Goal: Book appointment/travel/reservation

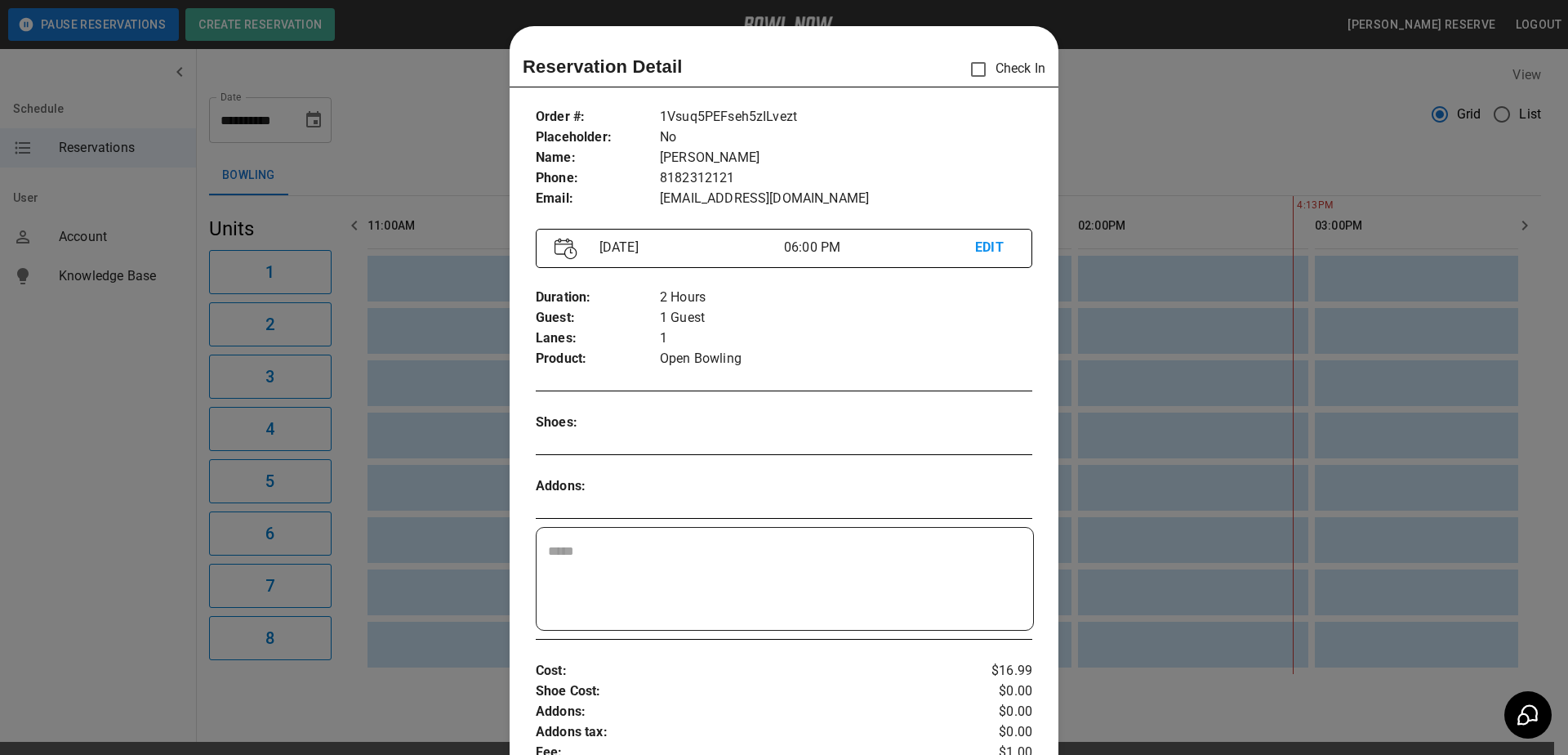
scroll to position [26, 0]
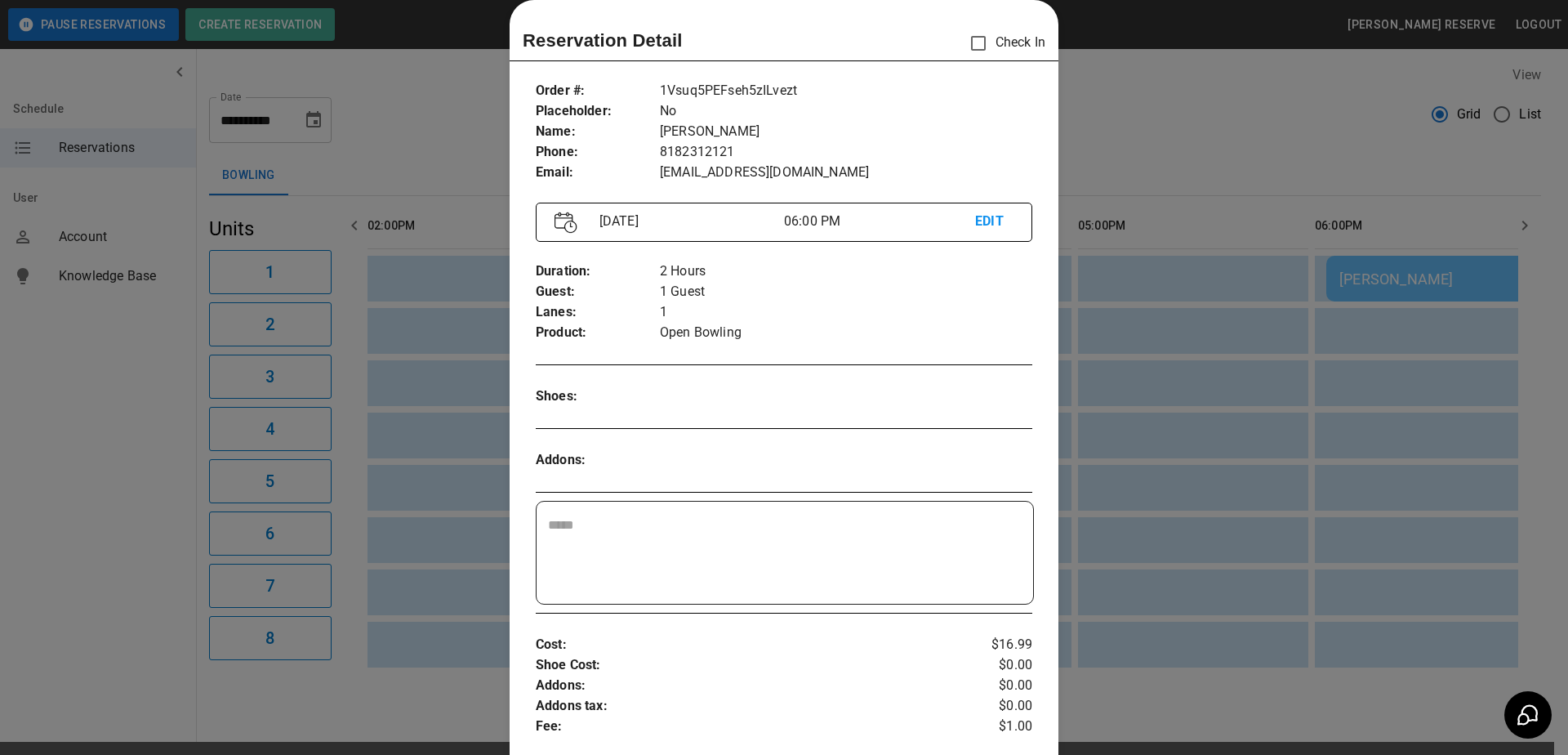
click at [259, 124] on div at bounding box center [784, 377] width 1568 height 755
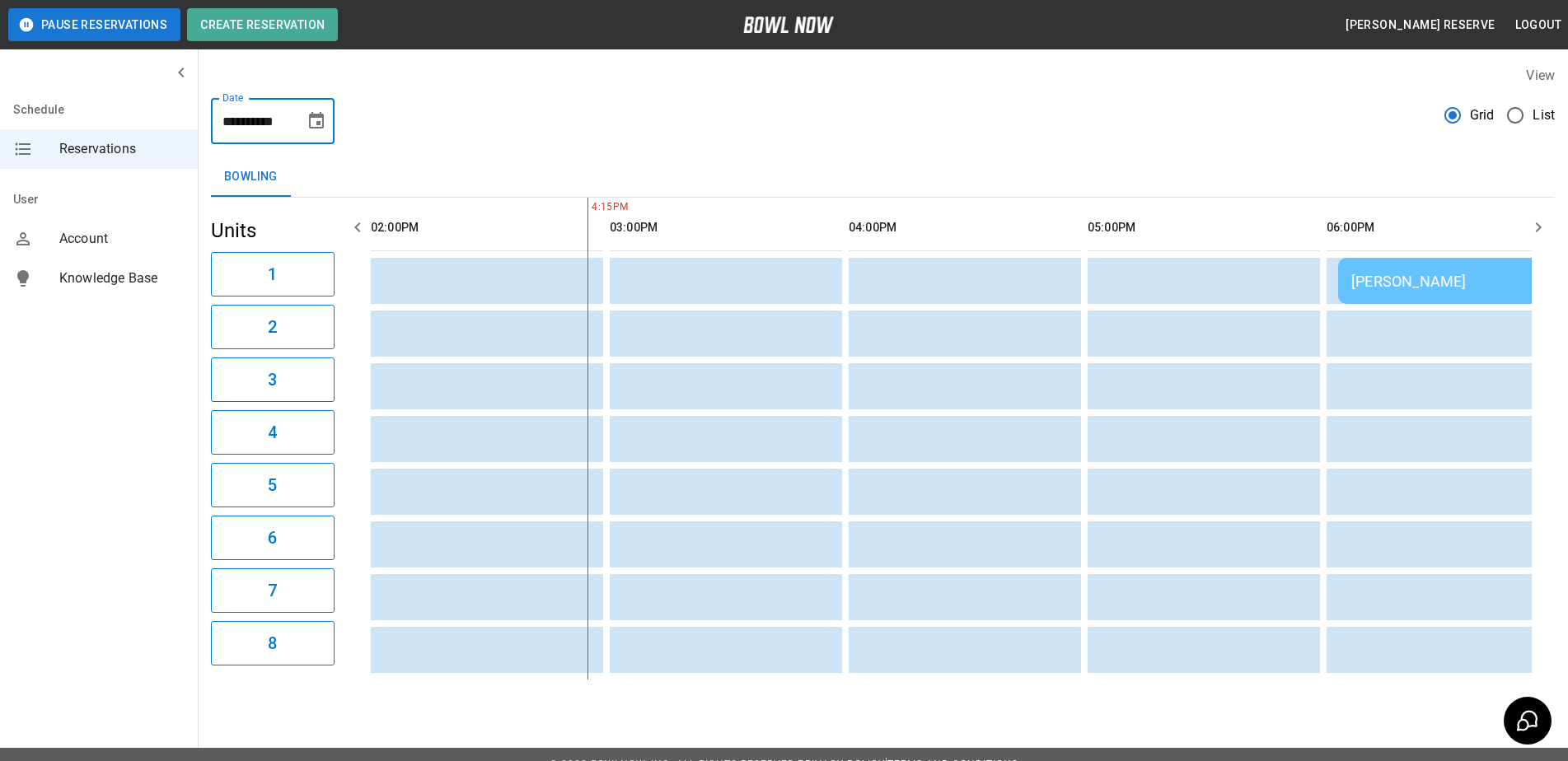
click at [252, 123] on input "**********" at bounding box center [252, 120] width 82 height 46
drag, startPoint x: 331, startPoint y: 129, endPoint x: 314, endPoint y: 118, distance: 20.2
click at [314, 118] on icon "Choose date, selected date is Oct 3, 2025" at bounding box center [316, 119] width 15 height 16
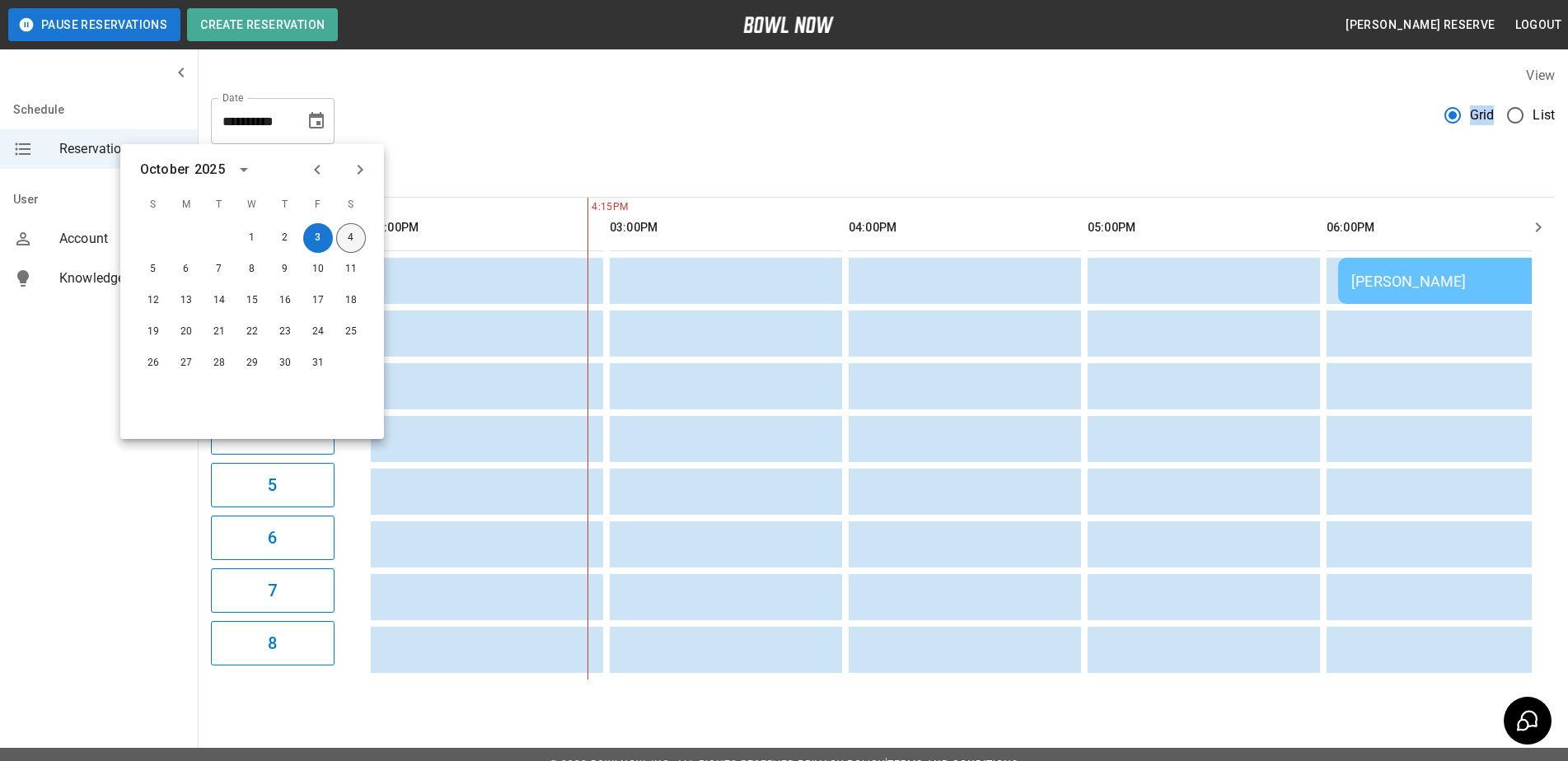
click at [354, 236] on button "4" at bounding box center [351, 238] width 29 height 29
type input "**********"
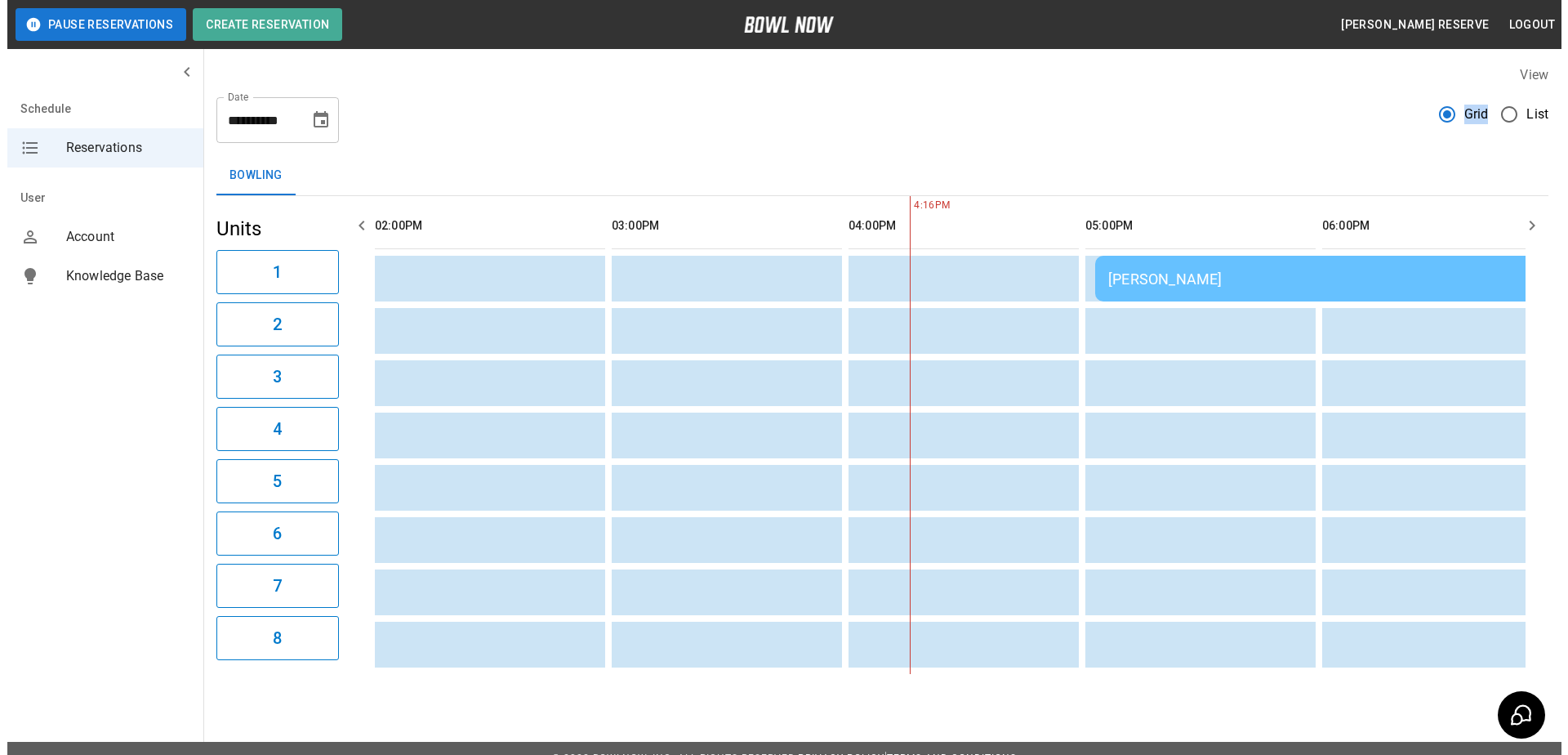
scroll to position [0, 1184]
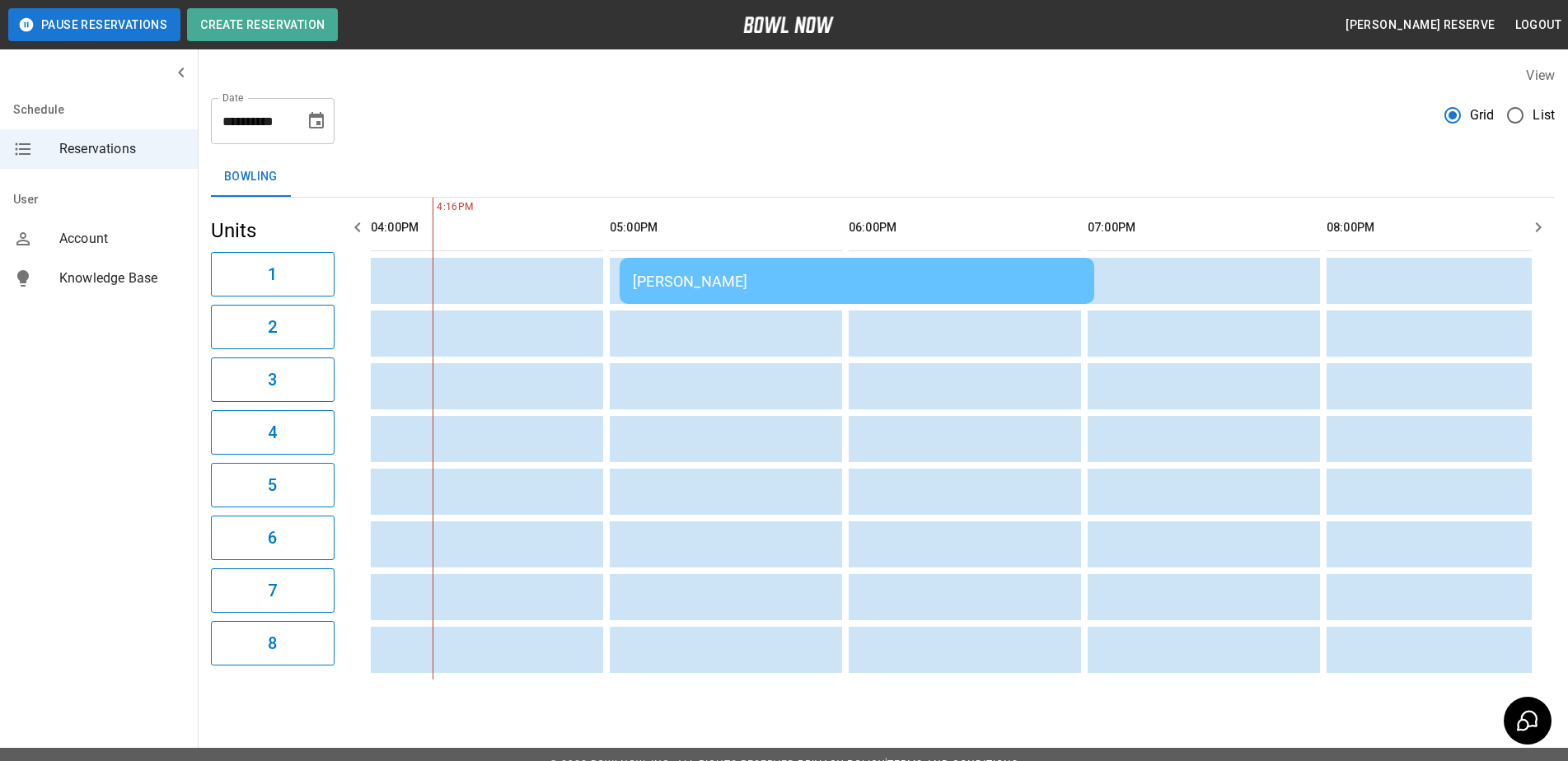
click at [833, 281] on div "[PERSON_NAME]" at bounding box center [857, 281] width 448 height 17
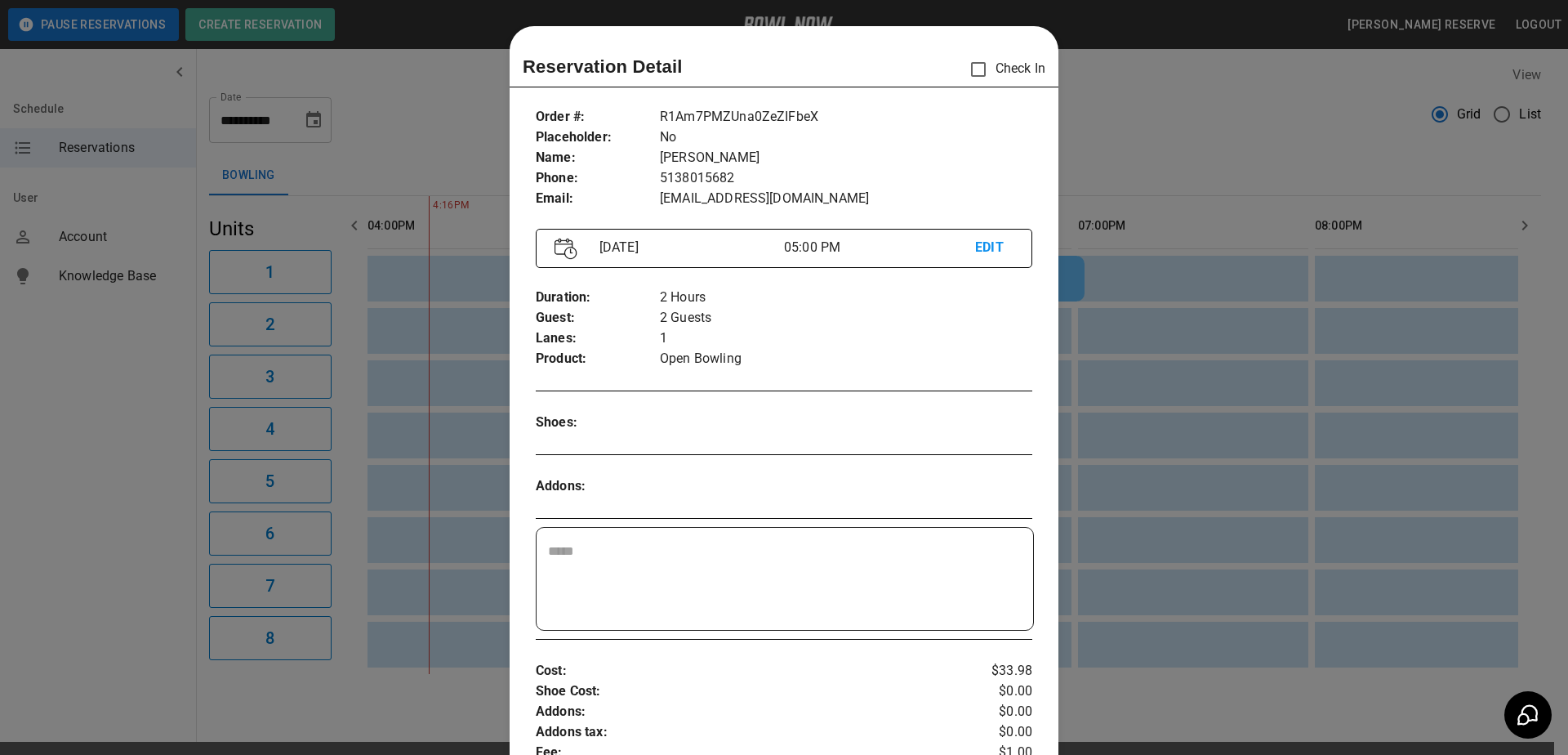
scroll to position [26, 0]
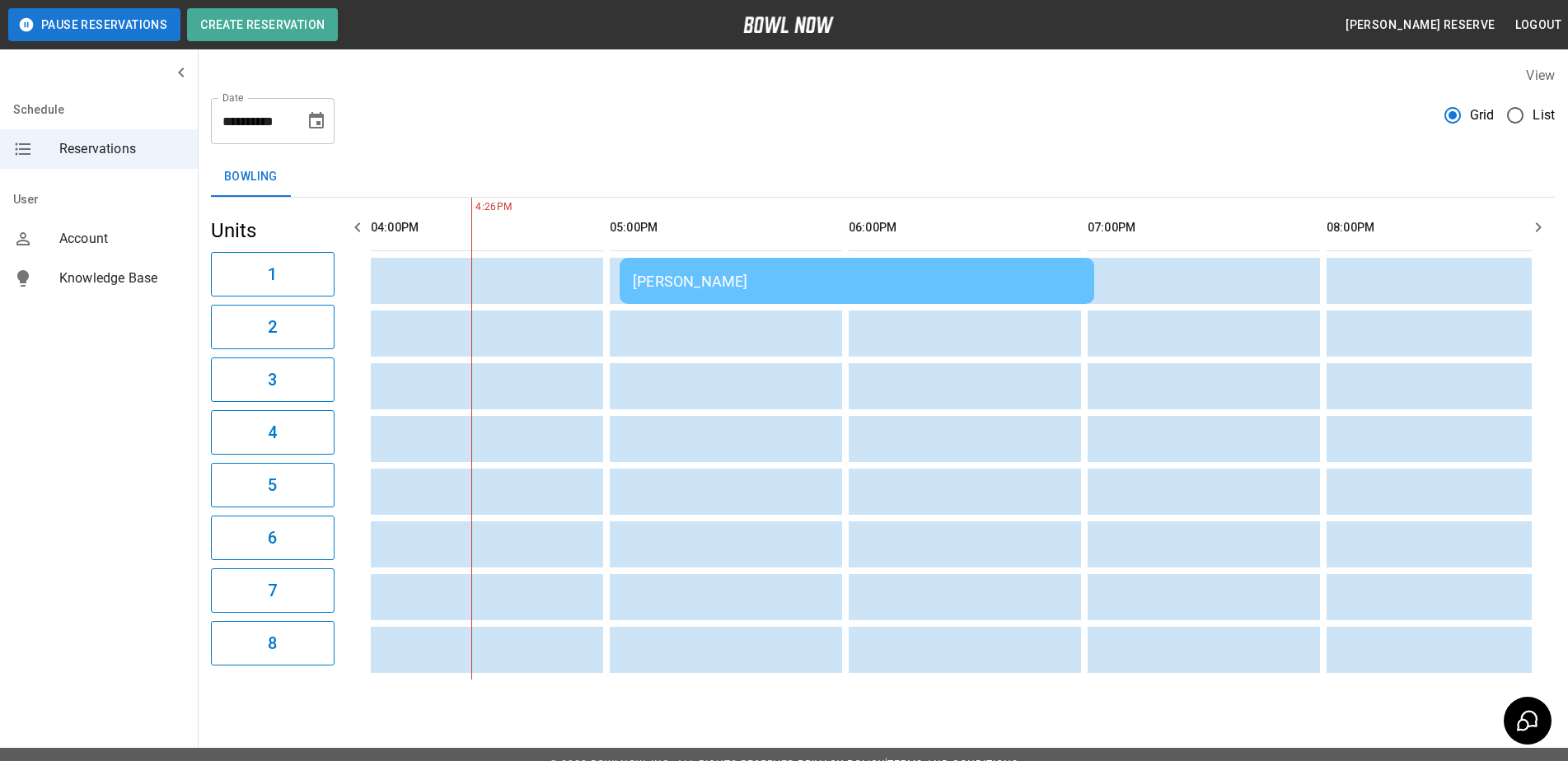
click at [775, 278] on div "[PERSON_NAME]" at bounding box center [857, 281] width 448 height 17
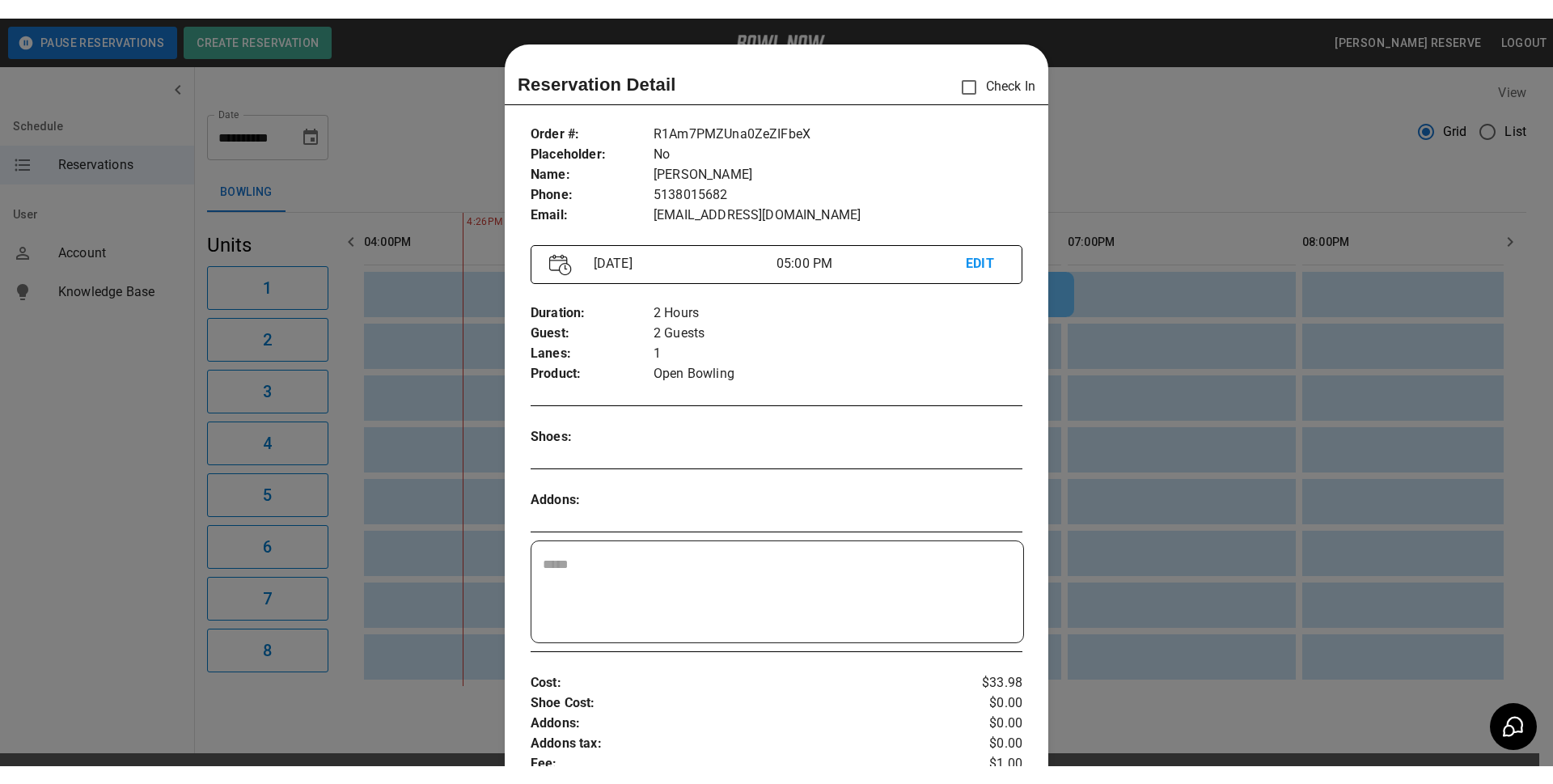
scroll to position [26, 0]
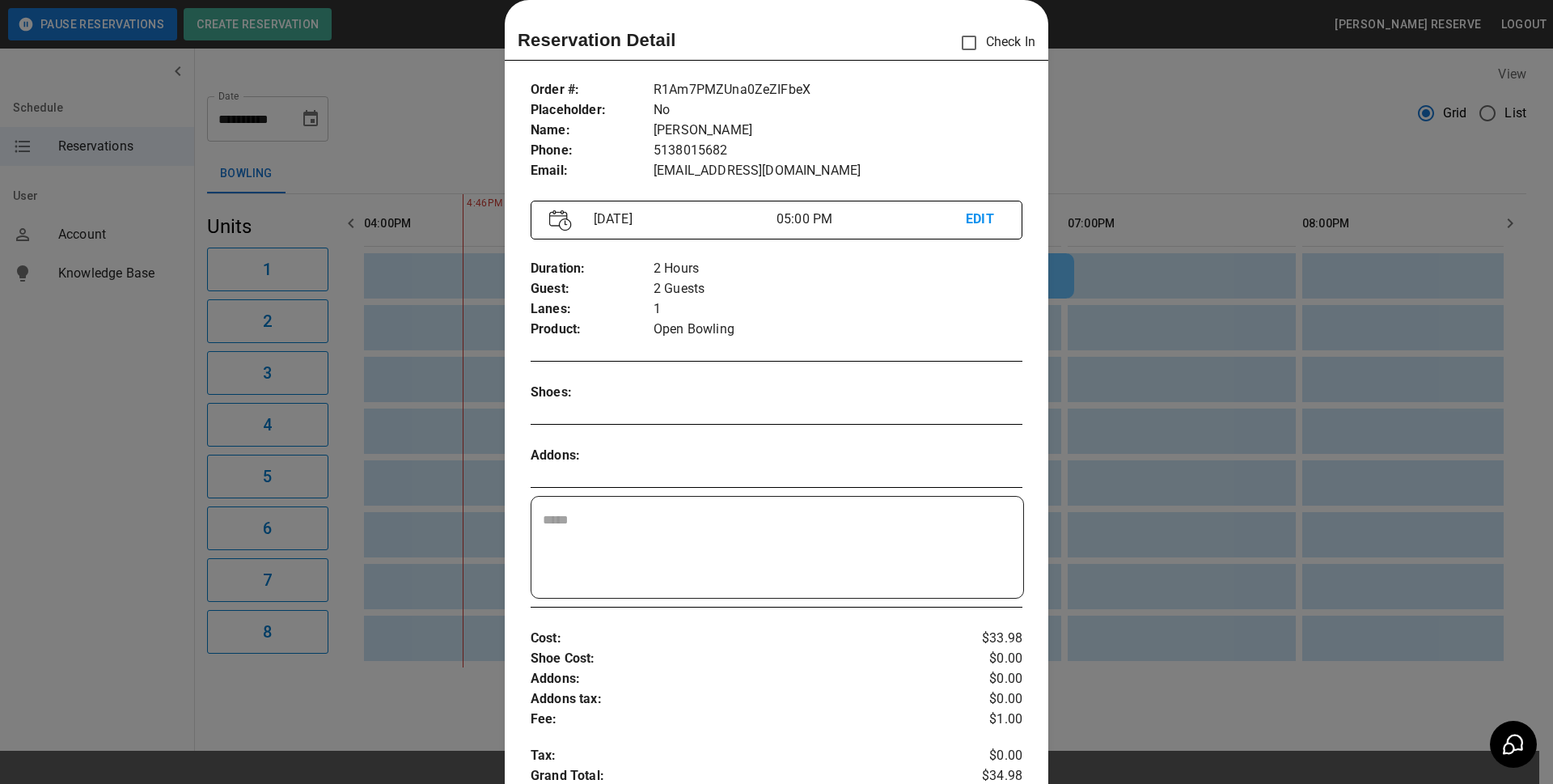
click at [1171, 99] on div at bounding box center [776, 392] width 1553 height 784
